Goal: Obtain resource: Obtain resource

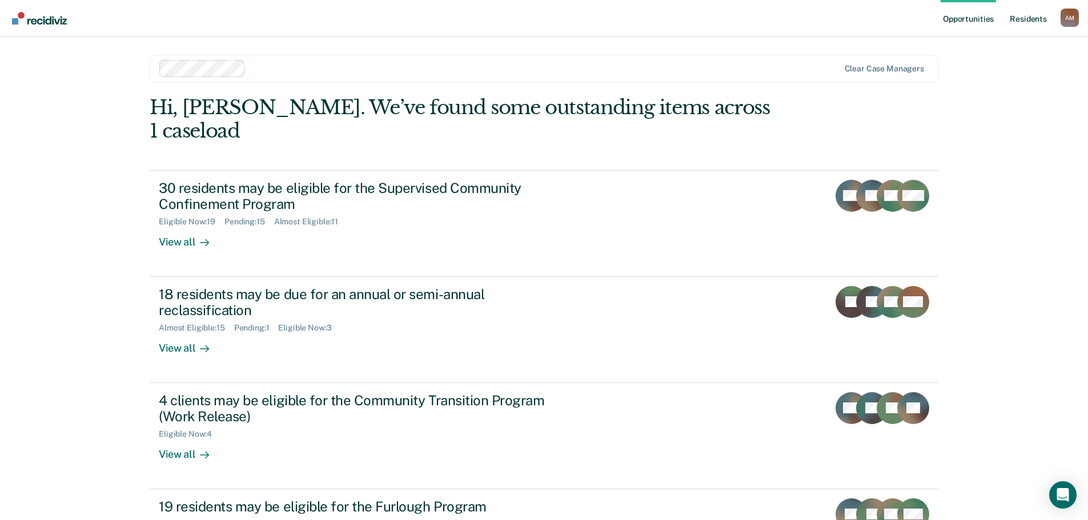
click at [1024, 23] on link "Resident s" at bounding box center [1029, 18] width 42 height 37
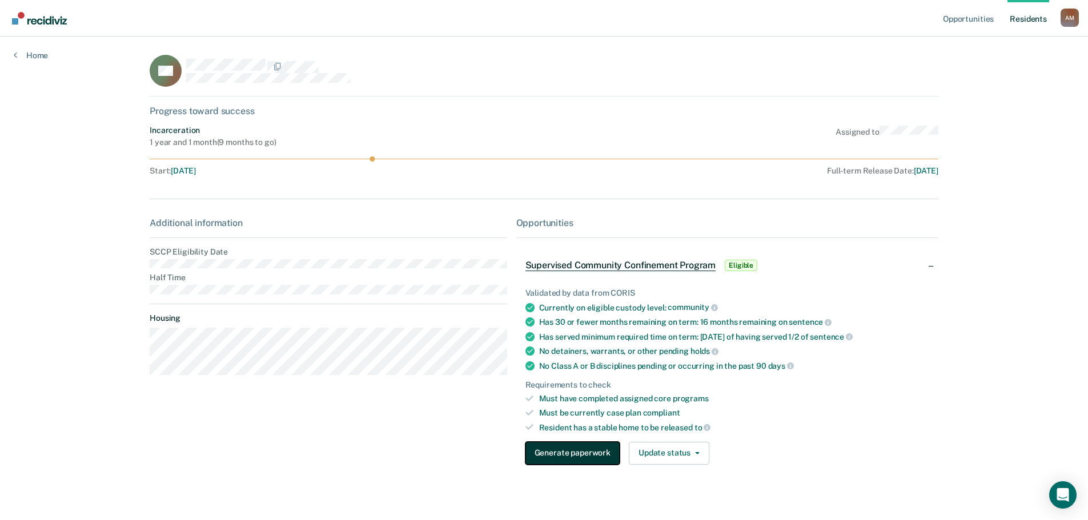
click at [534, 459] on button "Generate paperwork" at bounding box center [573, 453] width 94 height 23
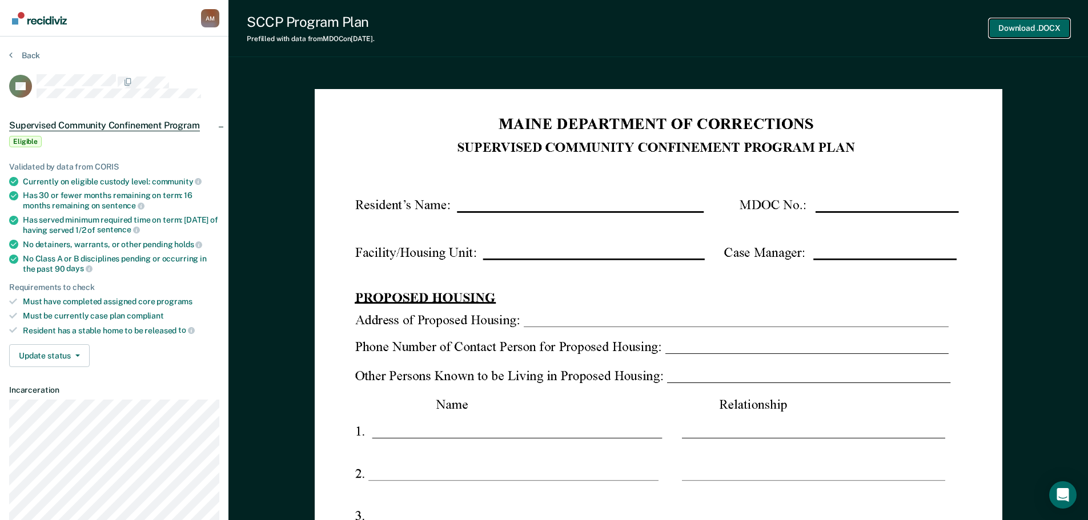
click at [1026, 30] on button "Download .DOCX" at bounding box center [1029, 28] width 81 height 19
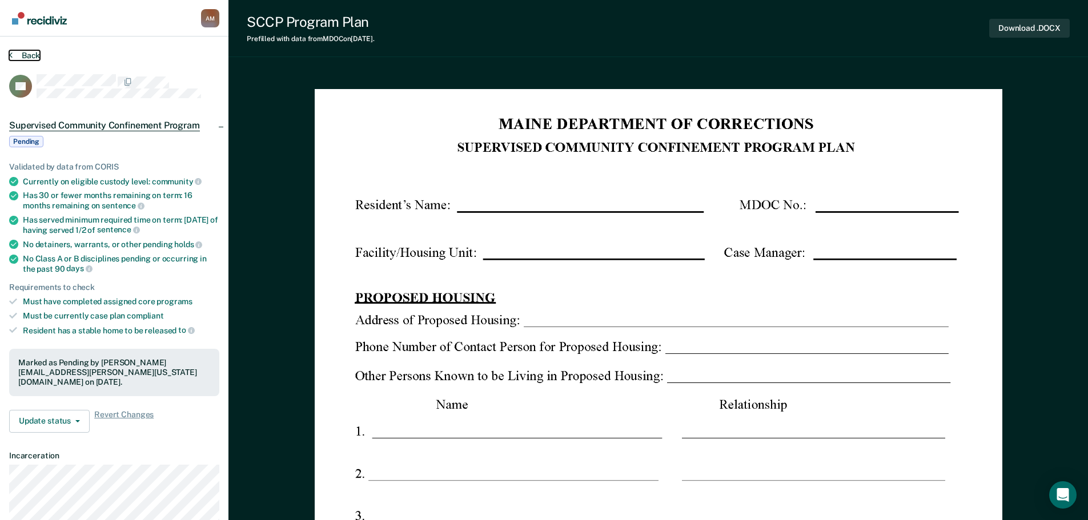
click at [27, 54] on button "Back" at bounding box center [24, 55] width 31 height 10
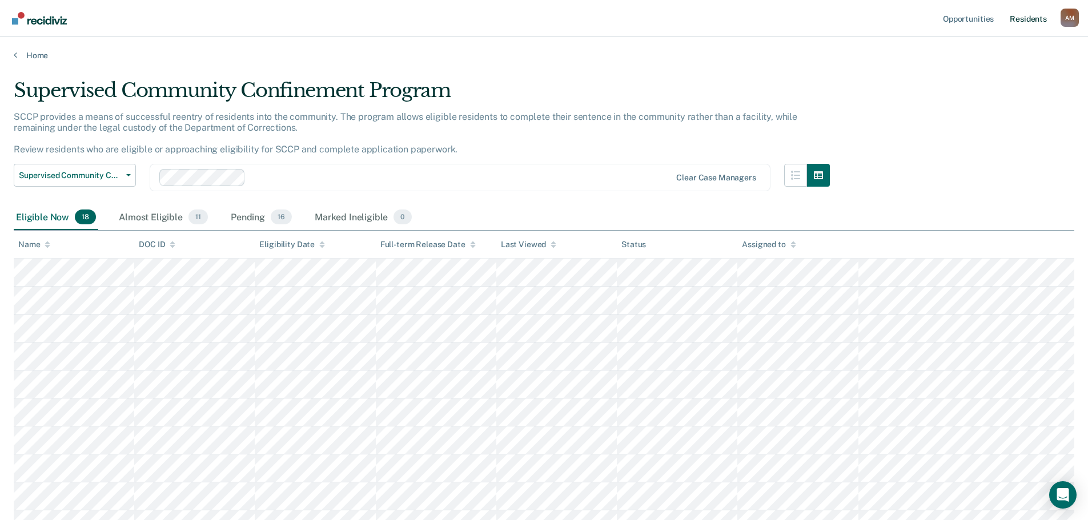
click at [1025, 19] on link "Resident s" at bounding box center [1029, 18] width 42 height 37
